Goal: Task Accomplishment & Management: Manage account settings

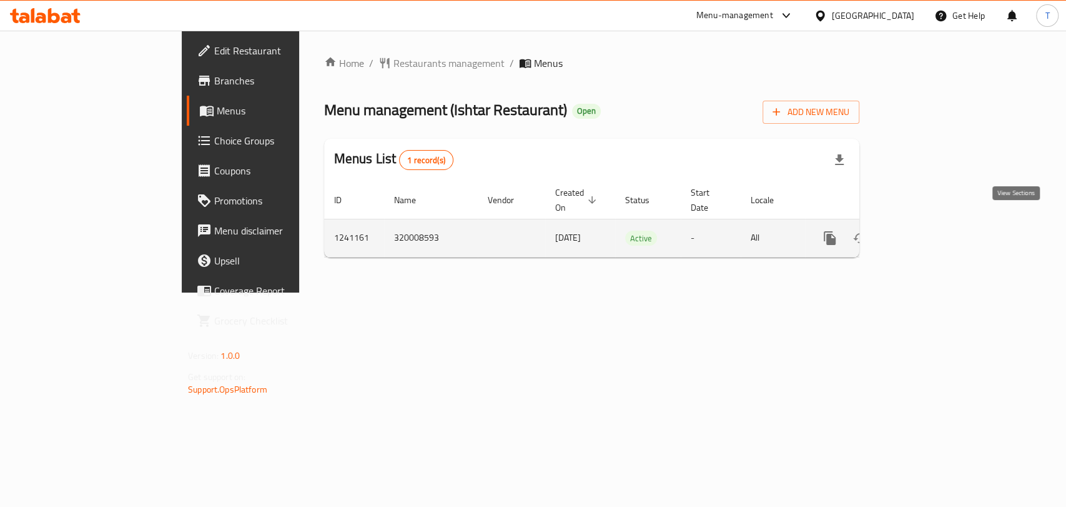
click at [926, 232] on icon "enhanced table" at bounding box center [919, 237] width 11 height 11
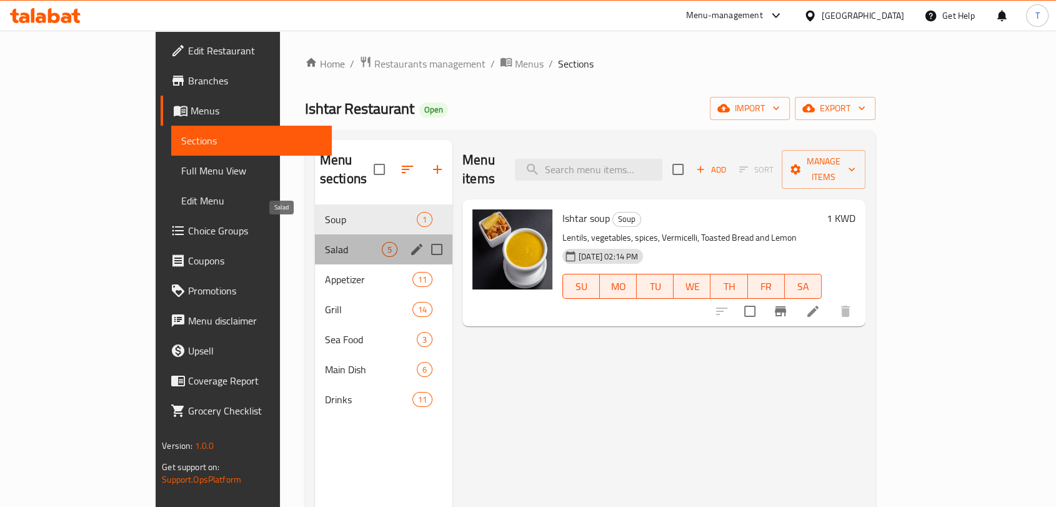
click at [325, 242] on span "Salad" at bounding box center [353, 249] width 57 height 15
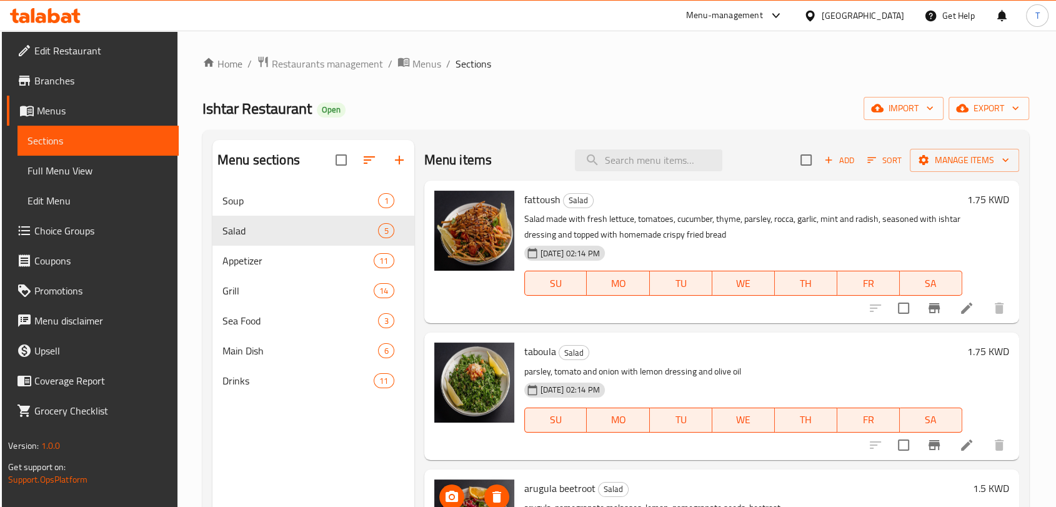
scroll to position [222, 0]
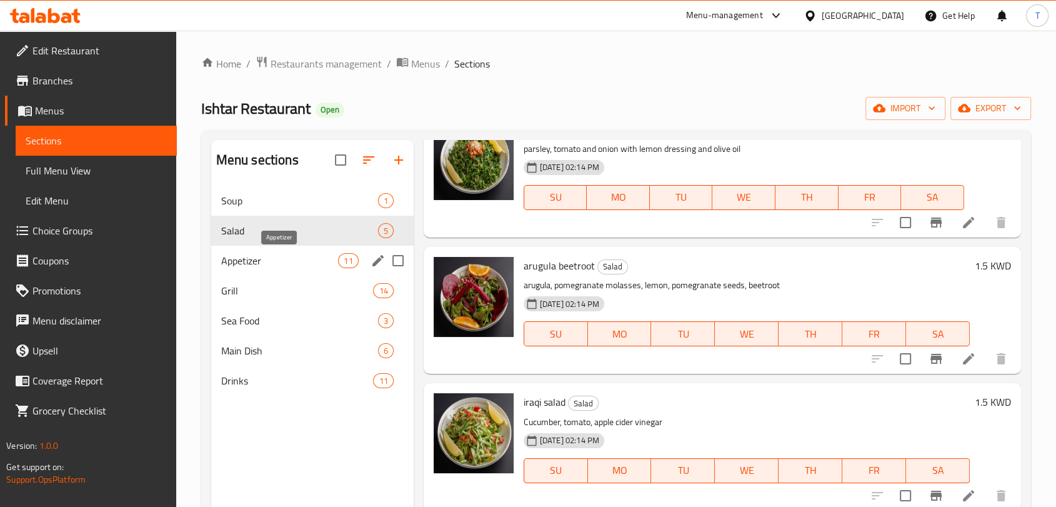
click at [270, 254] on span "Appetizer" at bounding box center [279, 260] width 117 height 15
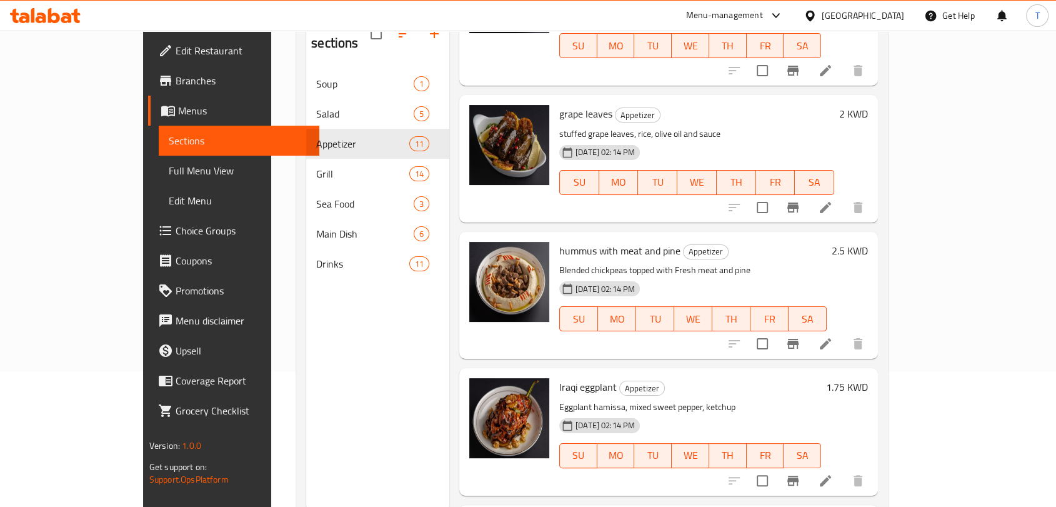
scroll to position [377, 0]
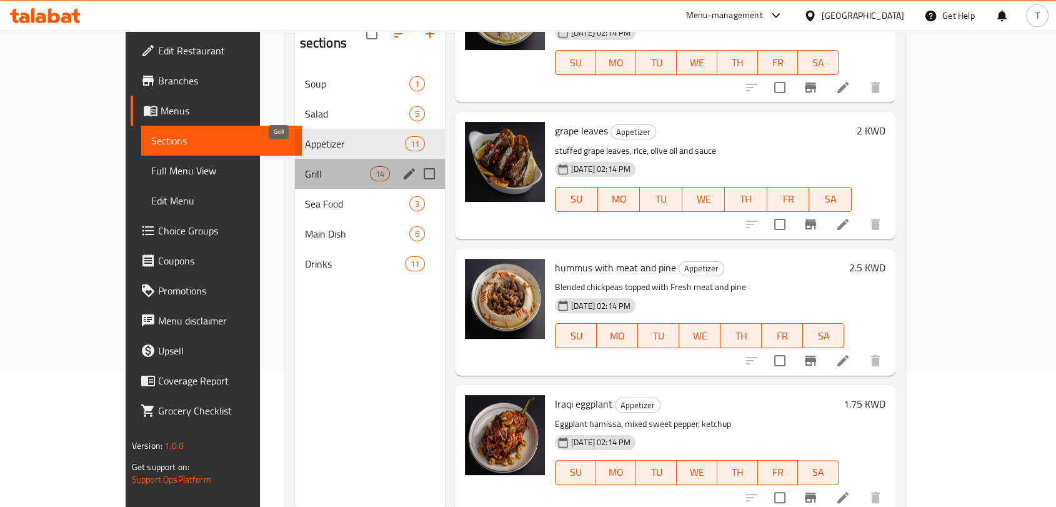
click at [305, 166] on span "Grill" at bounding box center [337, 173] width 65 height 15
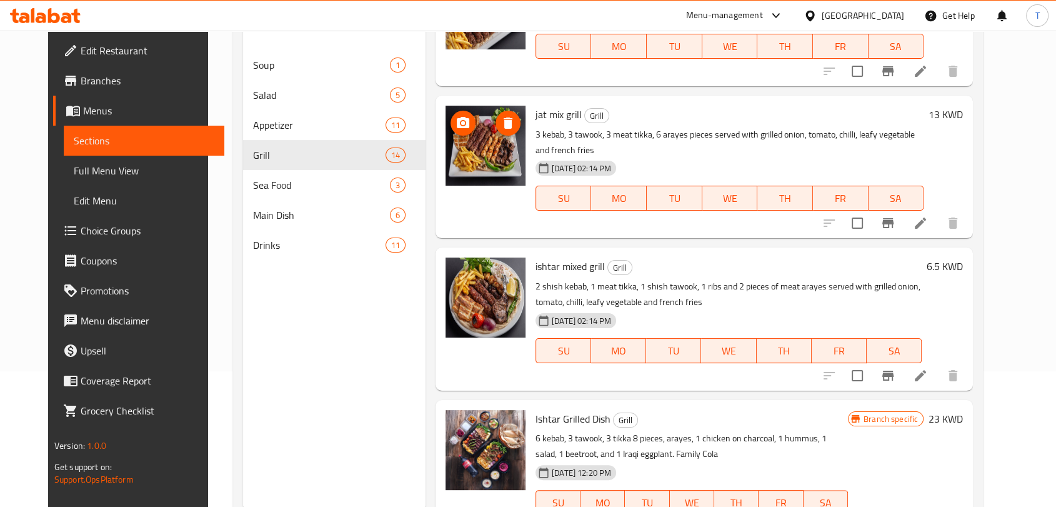
scroll to position [175, 0]
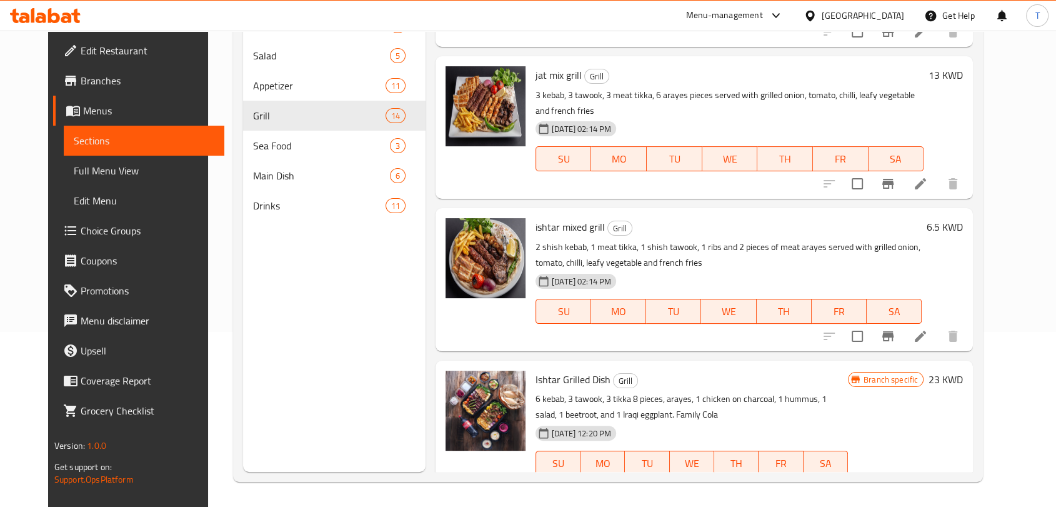
click at [34, 17] on icon at bounding box center [33, 15] width 4 height 14
